Goal: Task Accomplishment & Management: Use online tool/utility

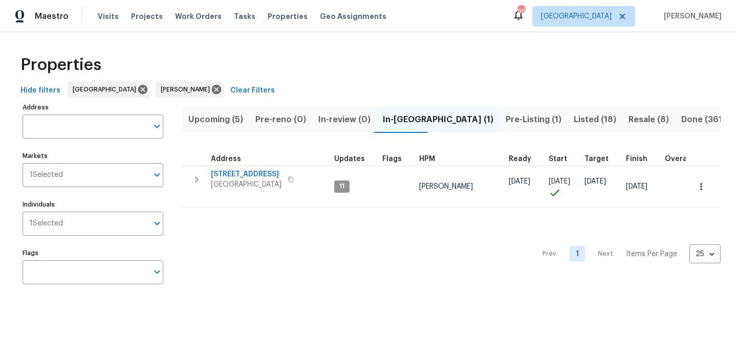
click at [505, 114] on span "Pre-Listing (1)" at bounding box center [533, 120] width 56 height 14
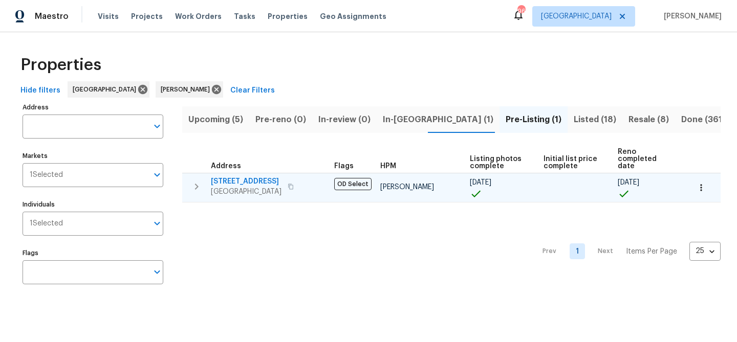
click at [232, 176] on span "[STREET_ADDRESS]" at bounding box center [246, 181] width 71 height 10
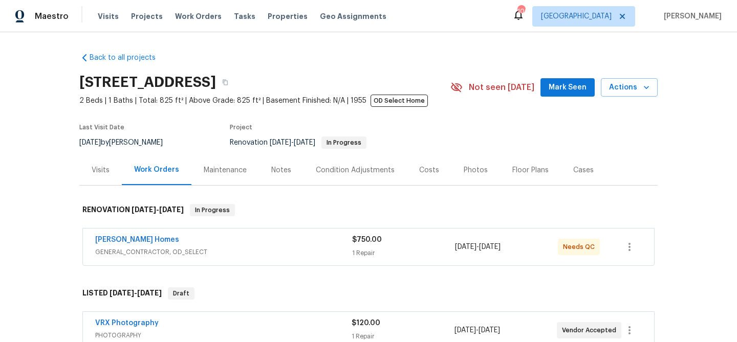
click at [549, 86] on button "Mark Seen" at bounding box center [567, 87] width 54 height 19
click at [203, 240] on div "Therrien Homes" at bounding box center [223, 241] width 257 height 12
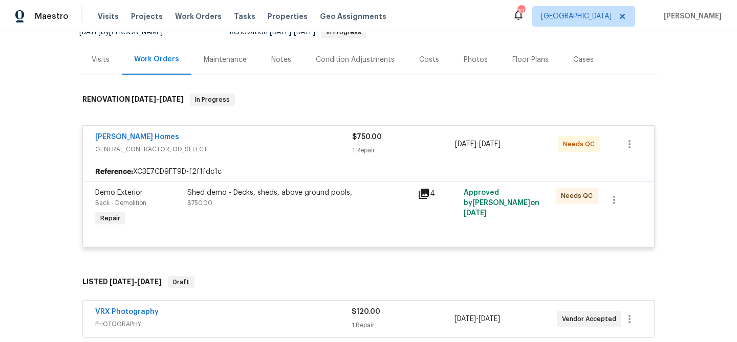
scroll to position [191, 0]
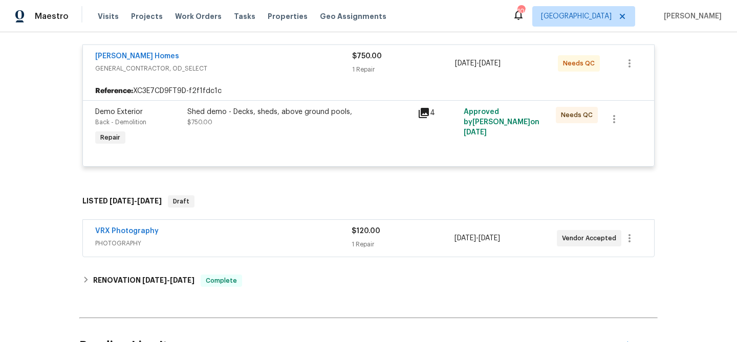
click at [248, 140] on div "Shed demo - Decks, sheds, above ground pools, $750.00" at bounding box center [299, 127] width 230 height 47
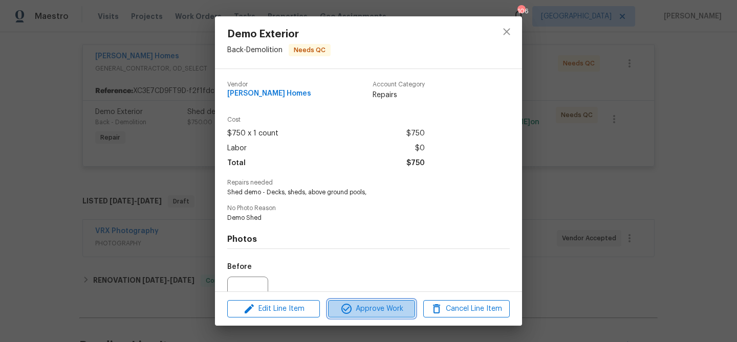
click at [370, 303] on span "Approve Work" at bounding box center [371, 309] width 80 height 13
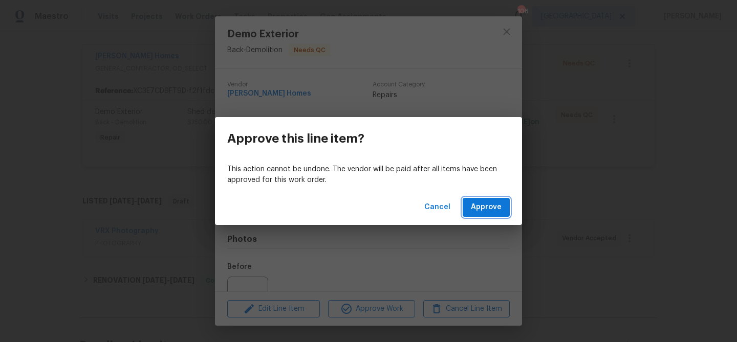
click at [475, 211] on span "Approve" at bounding box center [486, 207] width 31 height 13
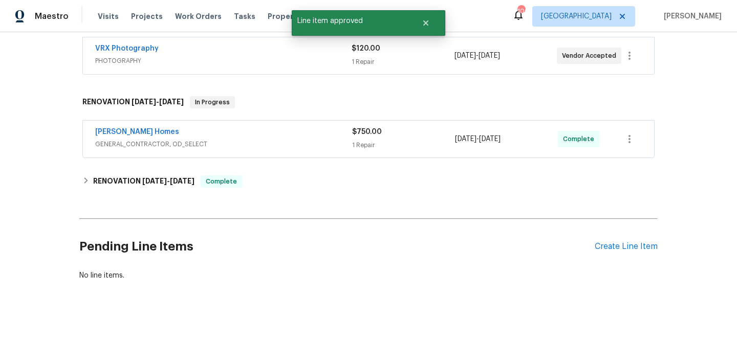
click at [296, 139] on div "Therrien Homes" at bounding box center [223, 133] width 257 height 12
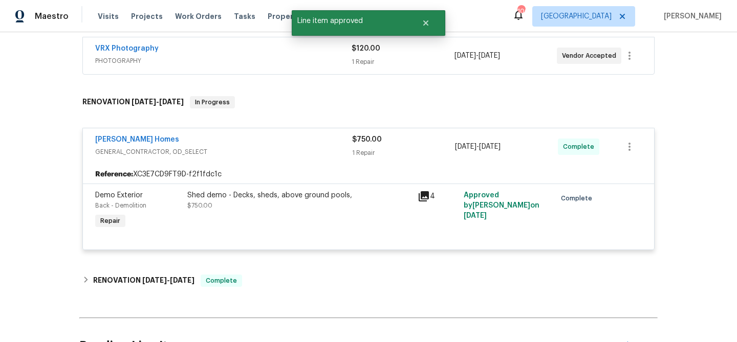
click at [296, 139] on div "Therrien Homes" at bounding box center [223, 141] width 257 height 12
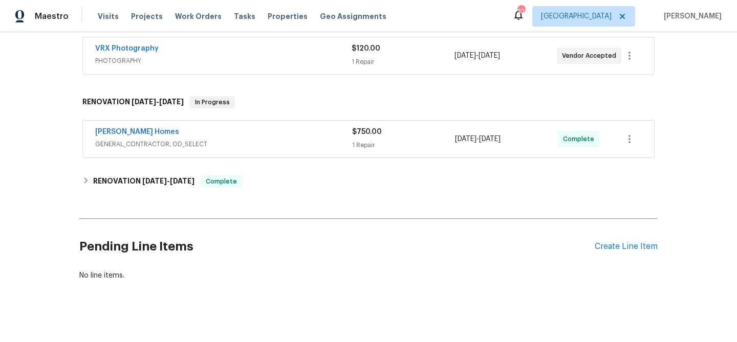
scroll to position [199, 0]
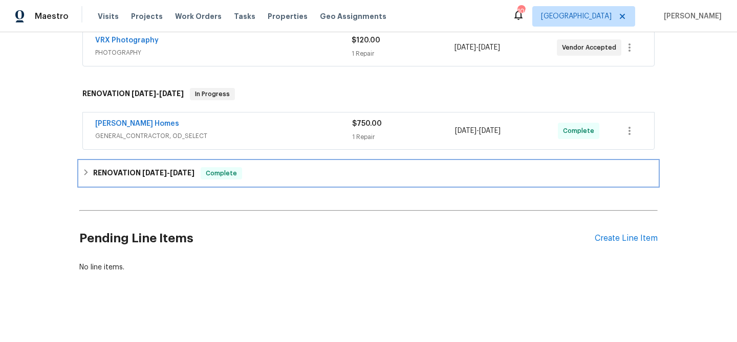
click at [216, 179] on div "Complete" at bounding box center [220, 173] width 41 height 12
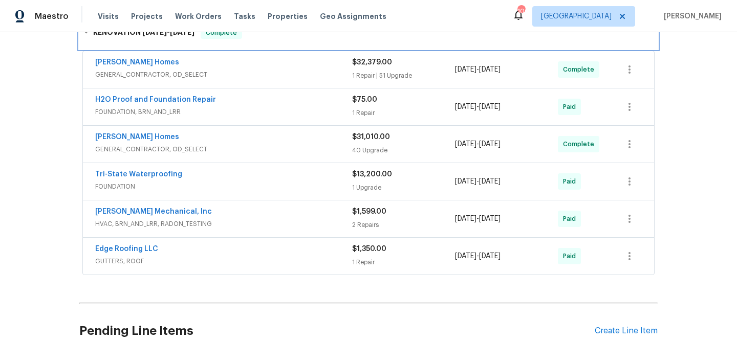
scroll to position [276, 0]
